Goal: Find specific page/section: Find specific page/section

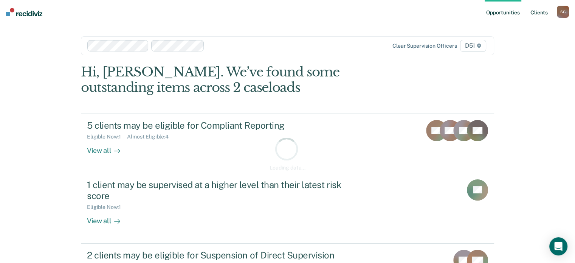
click at [534, 16] on link "Client s" at bounding box center [539, 12] width 20 height 24
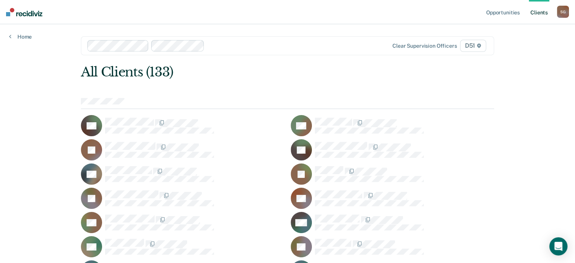
scroll to position [377, 0]
